Goal: Check status: Check status

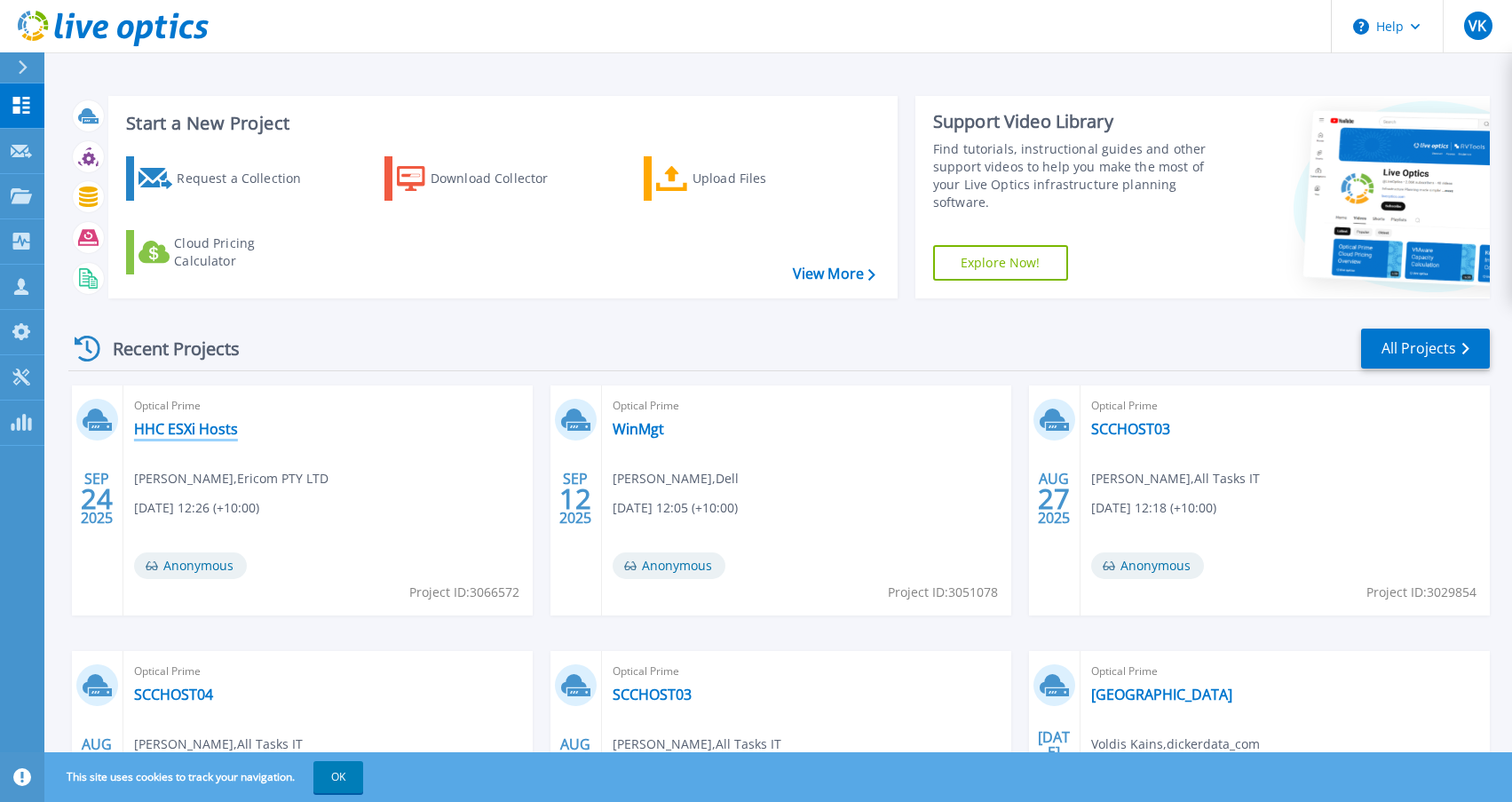
click at [198, 429] on link "HHC ESXi Hosts" at bounding box center [186, 428] width 104 height 18
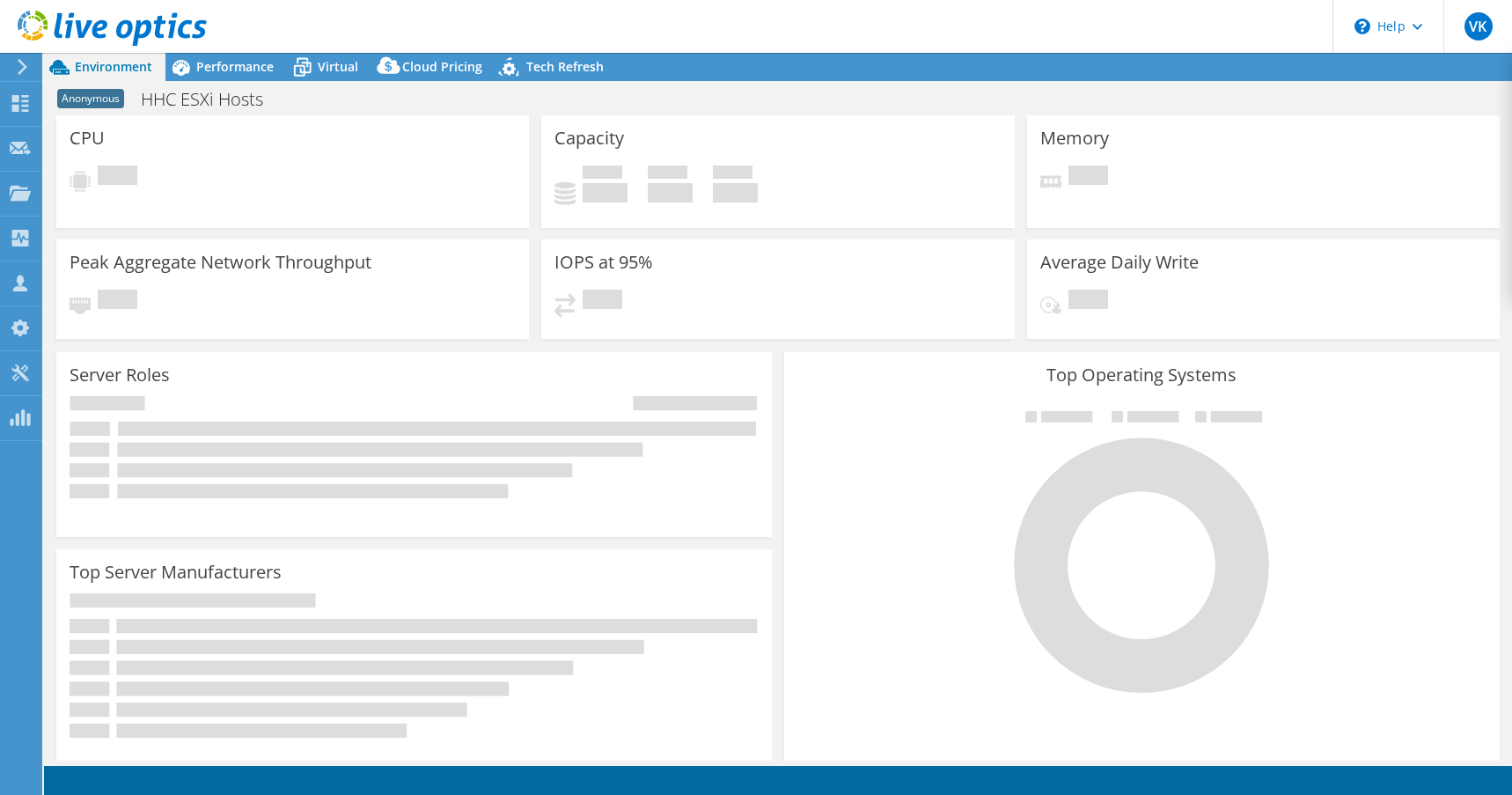
select select "USD"
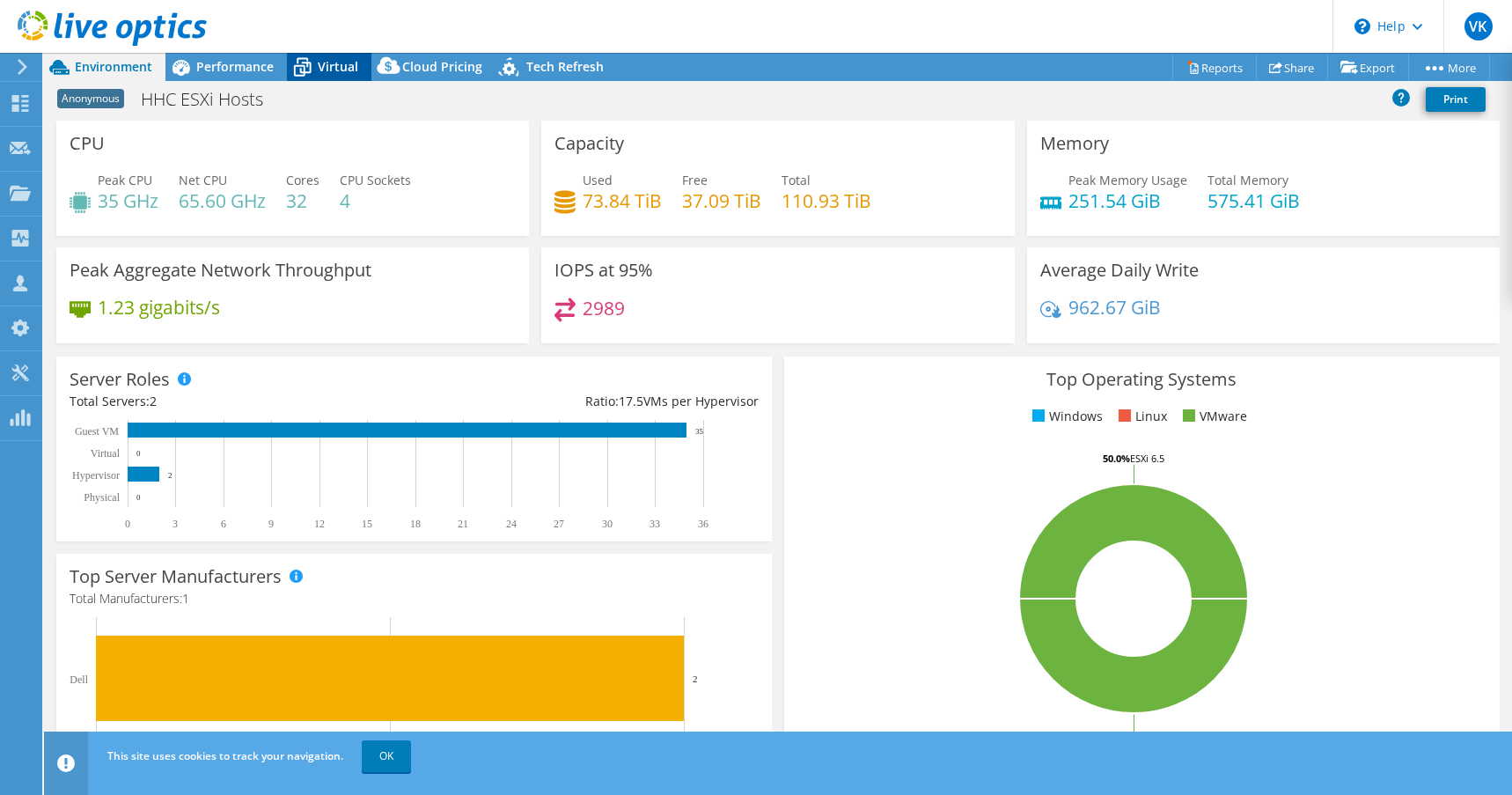
click at [322, 68] on span "Virtual" at bounding box center [337, 67] width 40 height 17
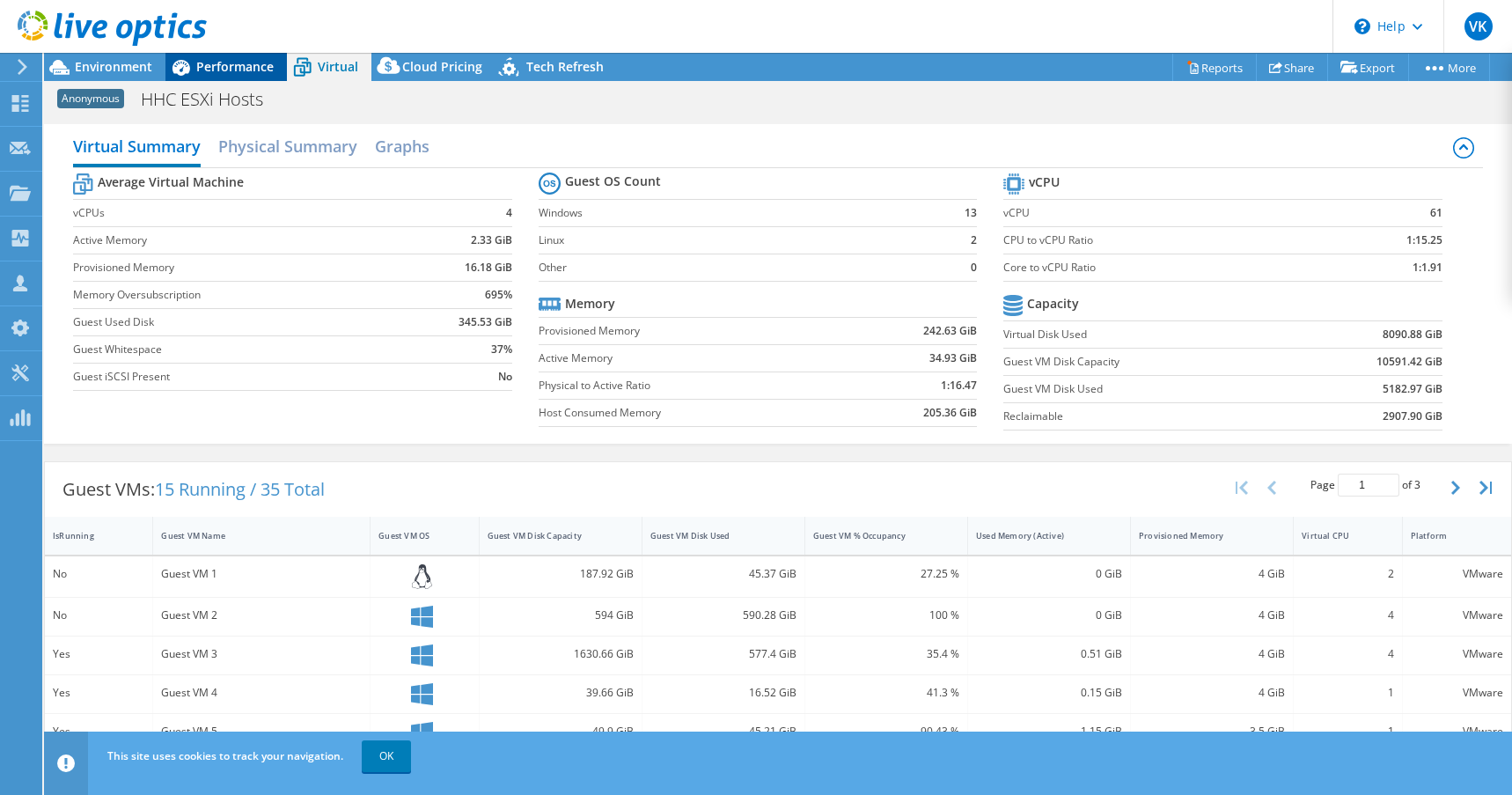
click at [234, 69] on span "Performance" at bounding box center [235, 67] width 77 height 17
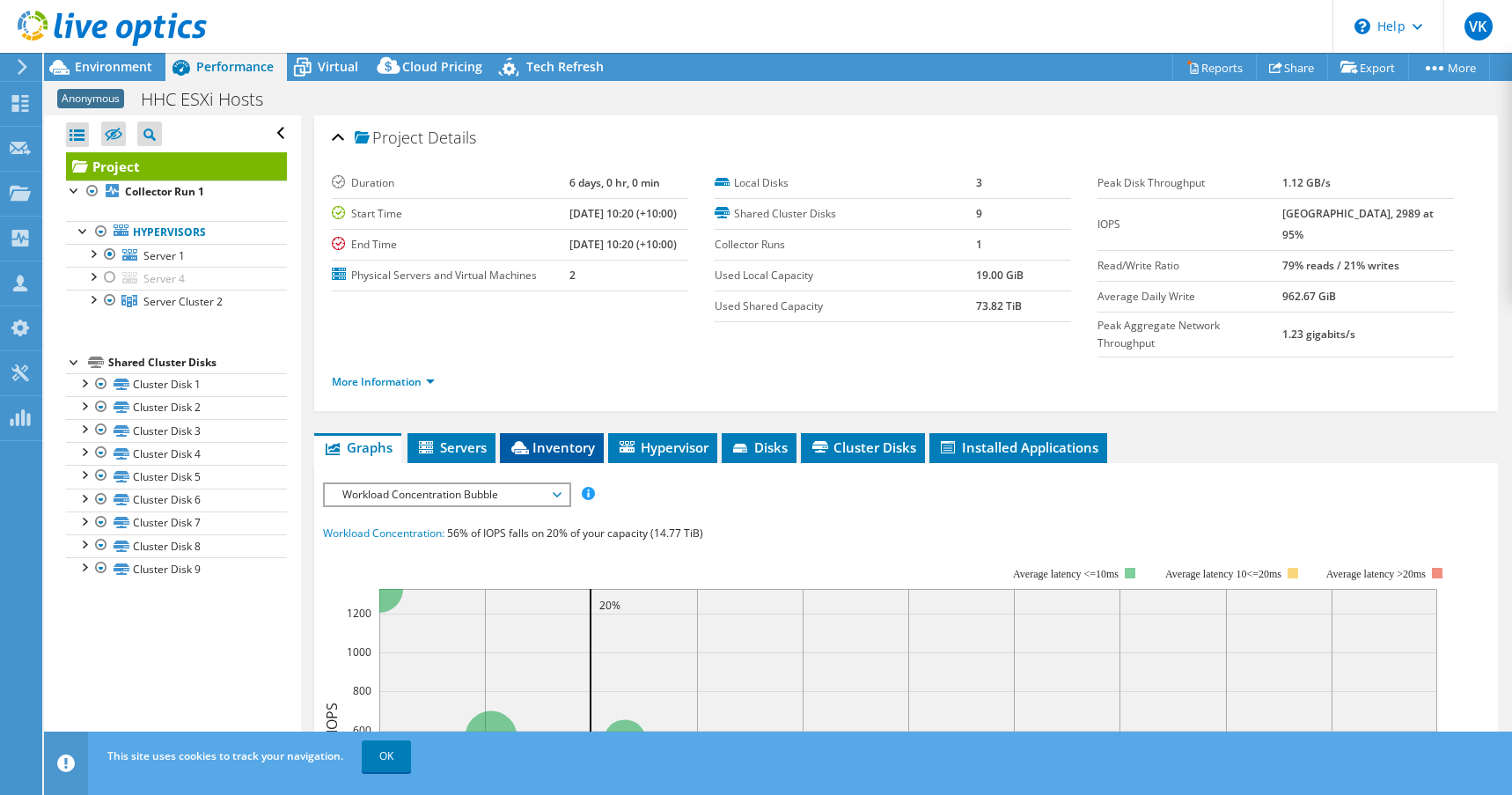
click at [535, 438] on span "Inventory" at bounding box center [552, 446] width 86 height 18
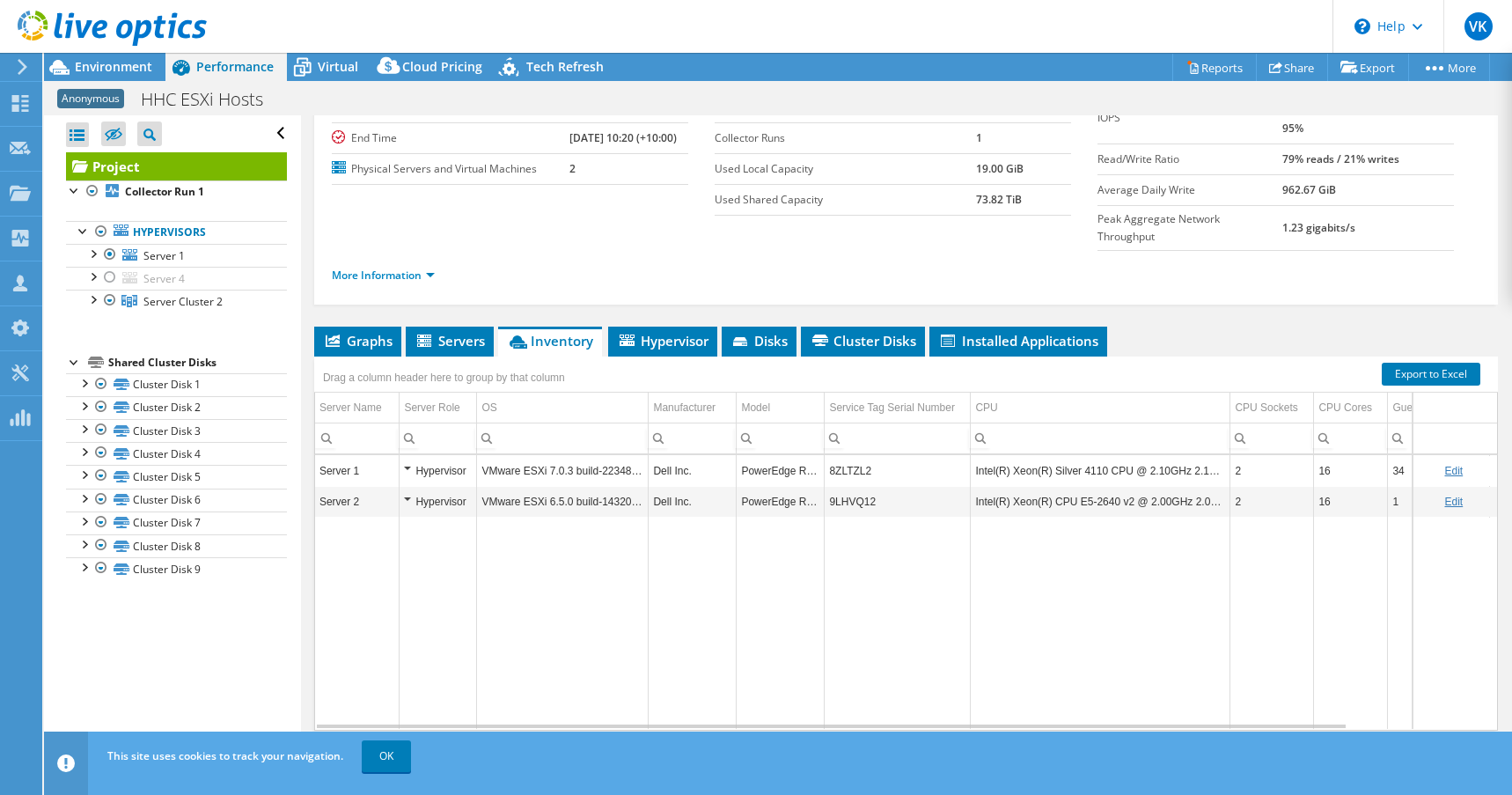
scroll to position [108, 0]
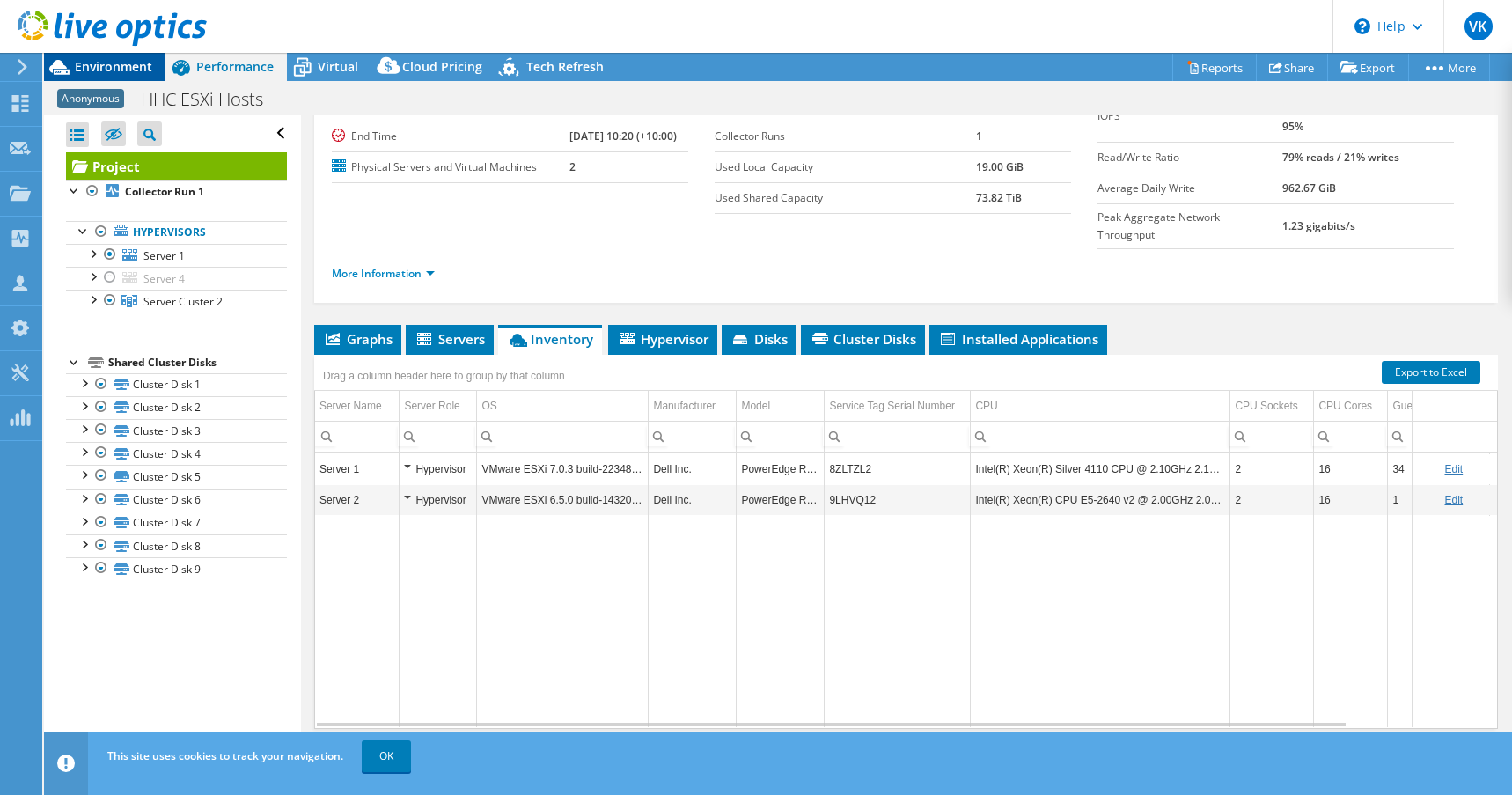
click at [91, 76] on div "Environment" at bounding box center [104, 67] width 121 height 28
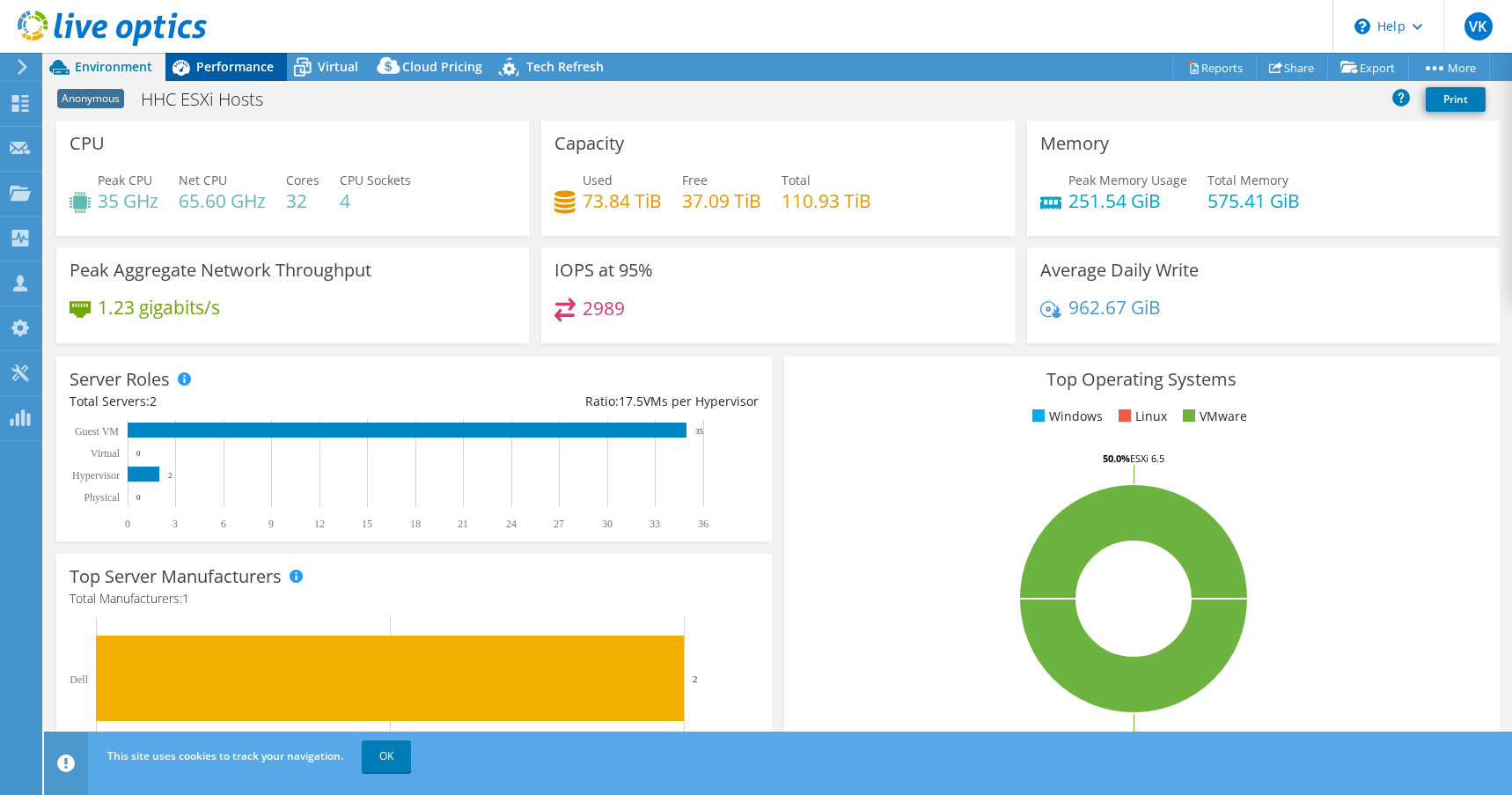
click at [226, 77] on div "Performance" at bounding box center [226, 67] width 121 height 28
